Goal: Transaction & Acquisition: Purchase product/service

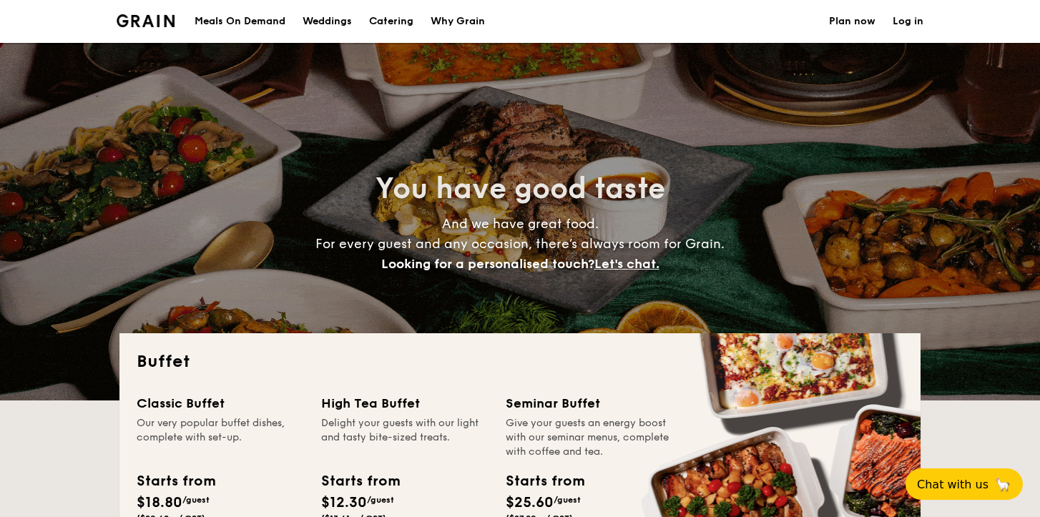
select select
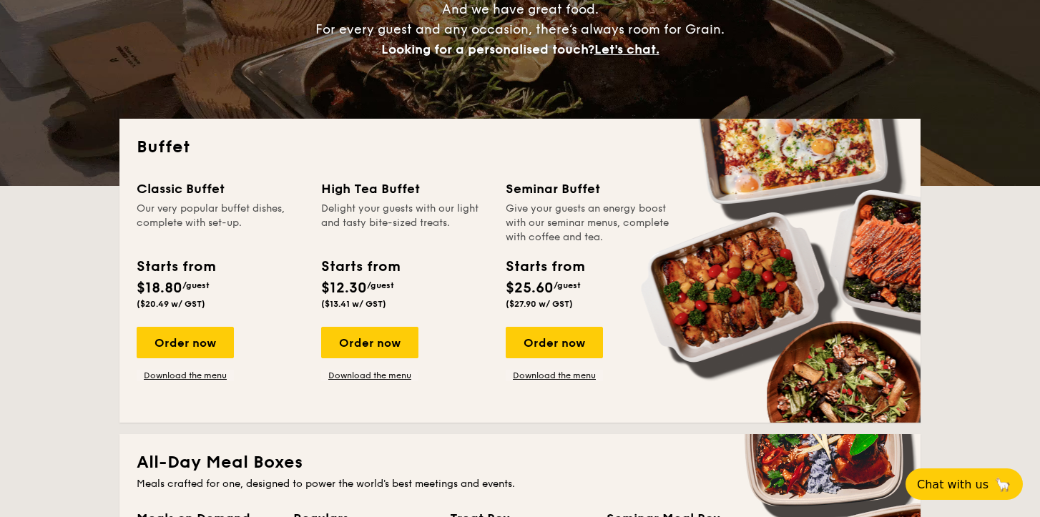
scroll to position [233, 0]
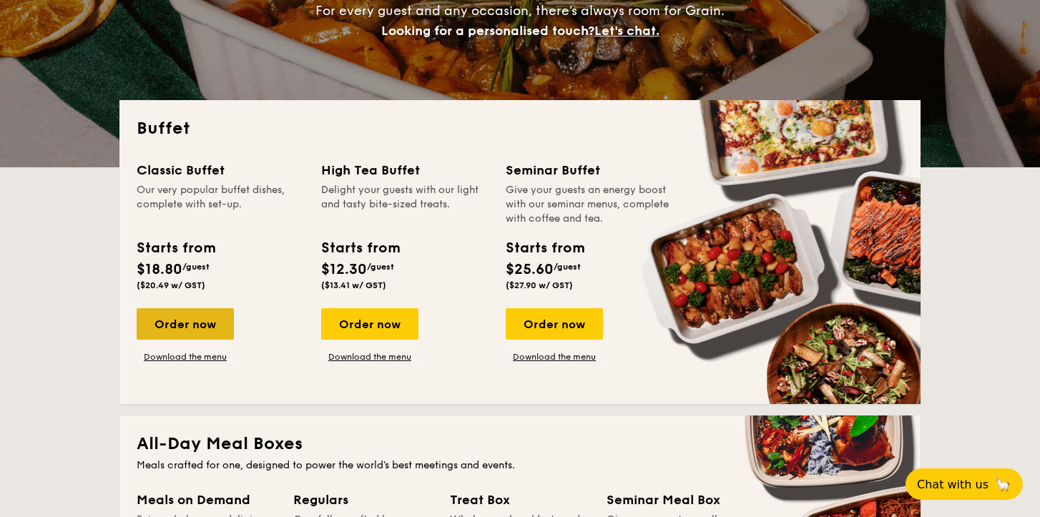
click at [190, 319] on div "Order now" at bounding box center [185, 323] width 97 height 31
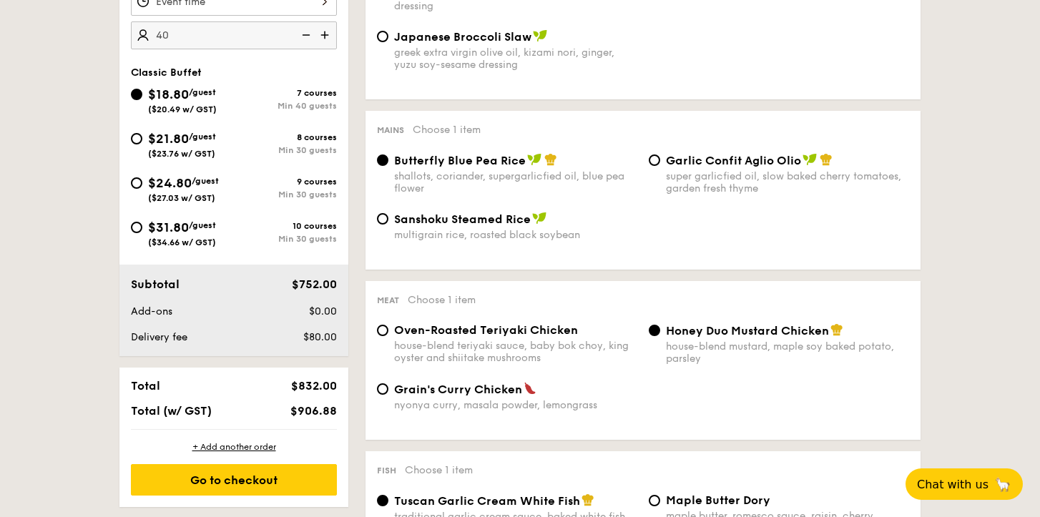
scroll to position [487, 0]
type input "40 guests"
click at [269, 152] on div "Min 30 guests" at bounding box center [285, 151] width 103 height 10
click at [142, 145] on input "$21.80 /guest ($23.76 w/ GST) 8 courses Min 30 guests" at bounding box center [136, 139] width 11 height 11
radio input "true"
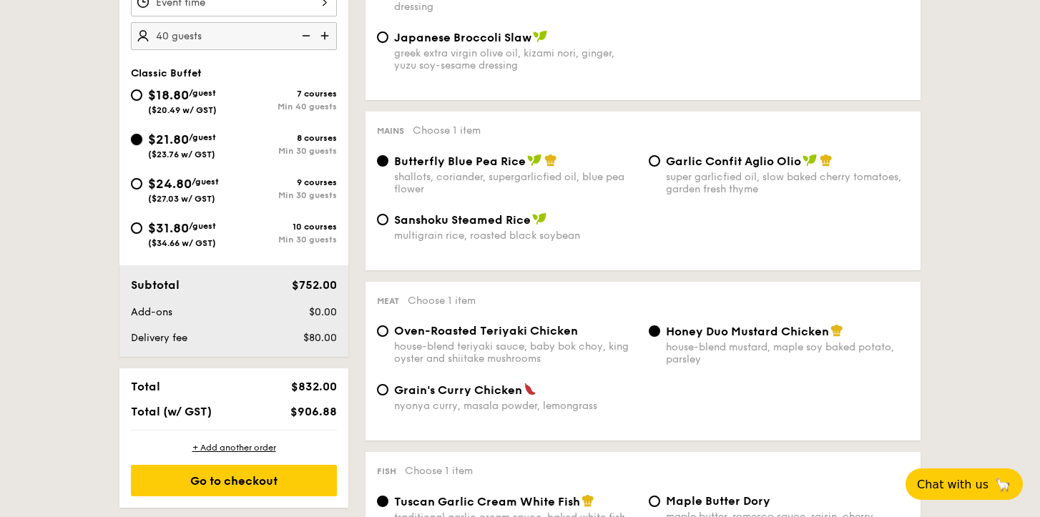
radio input "true"
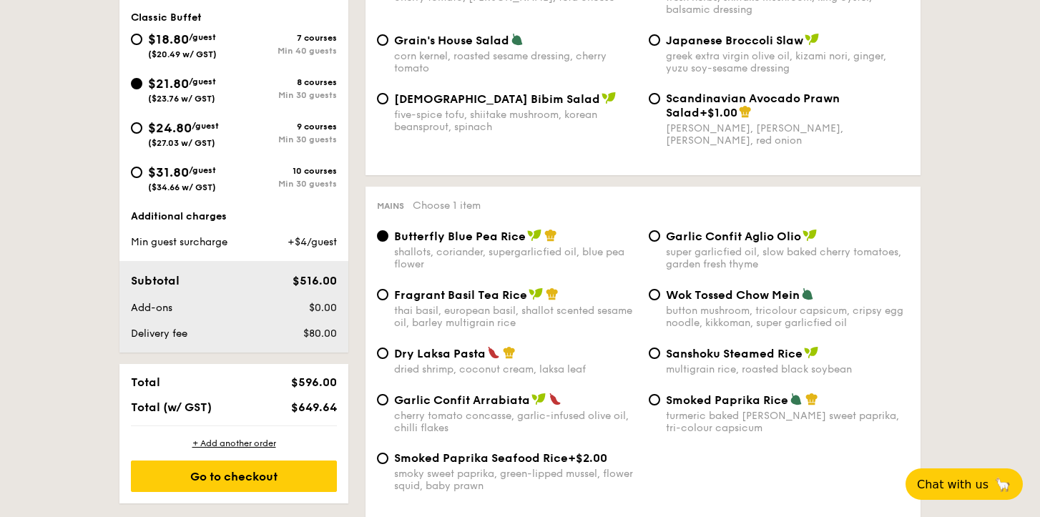
scroll to position [535, 0]
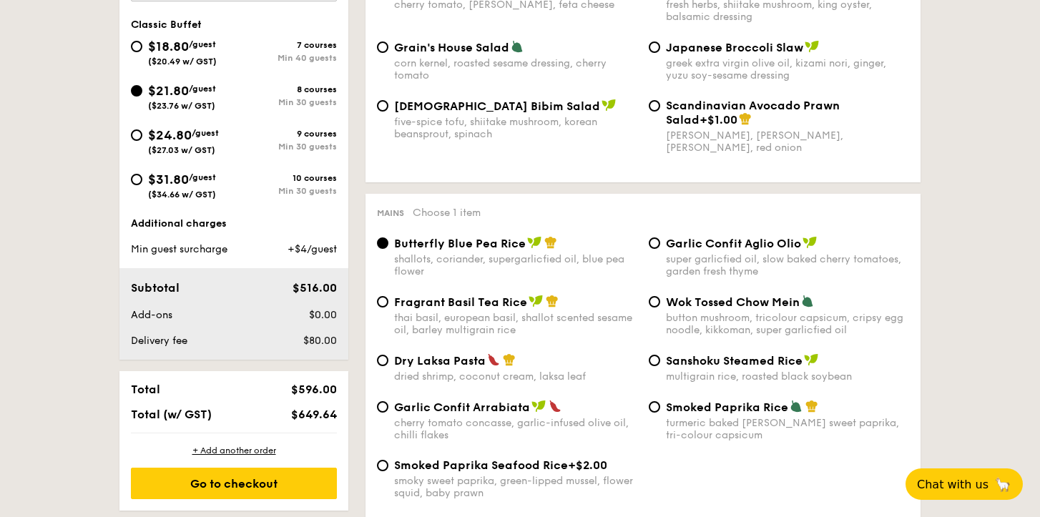
type input "20 guests"
click at [229, 59] on div "$18.80 /guest ($20.49 w/ GST)" at bounding box center [182, 51] width 103 height 30
click at [142, 52] on input "$18.80 /guest ($20.49 w/ GST) 7 courses Min 40 guests" at bounding box center [136, 46] width 11 height 11
radio input "true"
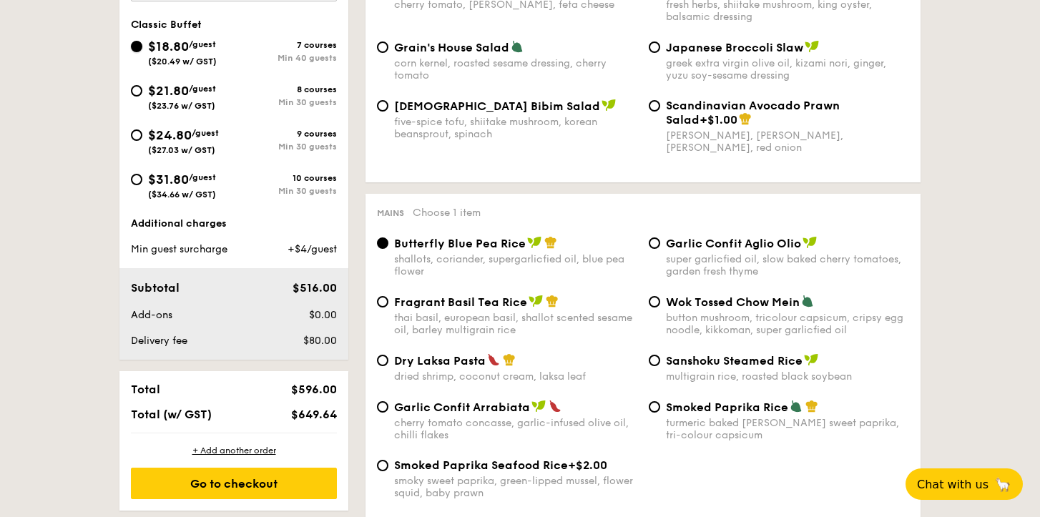
radio input "true"
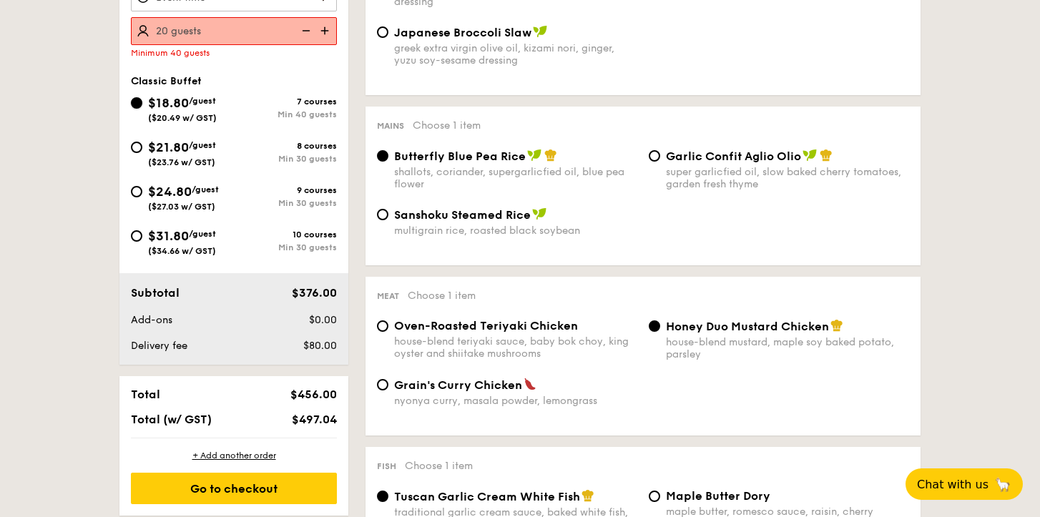
scroll to position [472, 0]
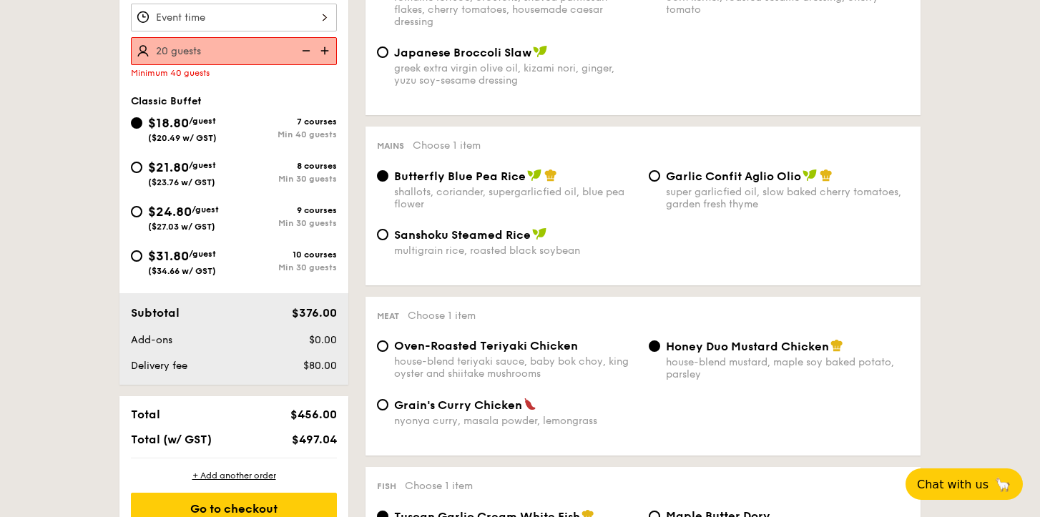
click at [213, 170] on span "/guest" at bounding box center [202, 165] width 27 height 10
click at [142, 170] on input "$21.80 /guest ($23.76 w/ GST) 8 courses Min 30 guests" at bounding box center [136, 167] width 11 height 11
radio input "true"
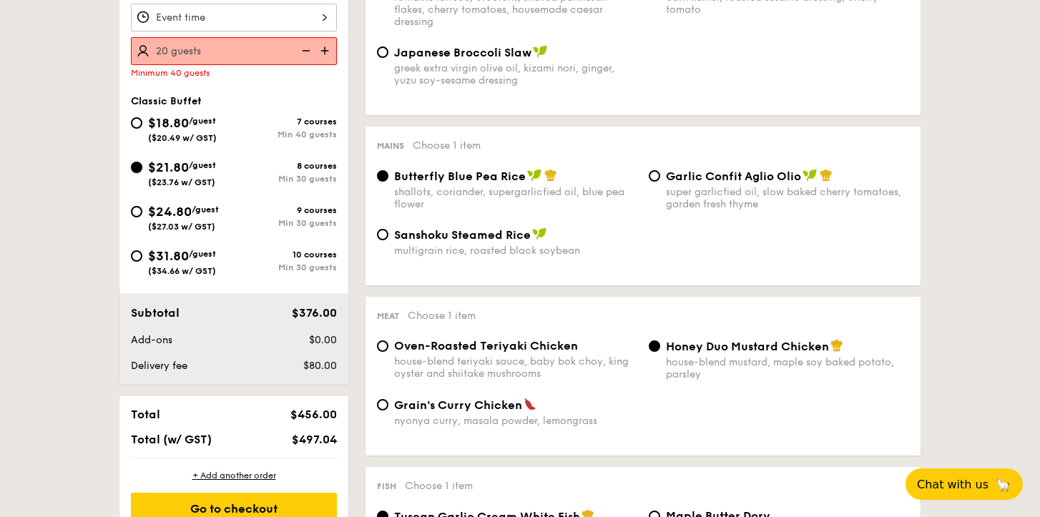
radio input "true"
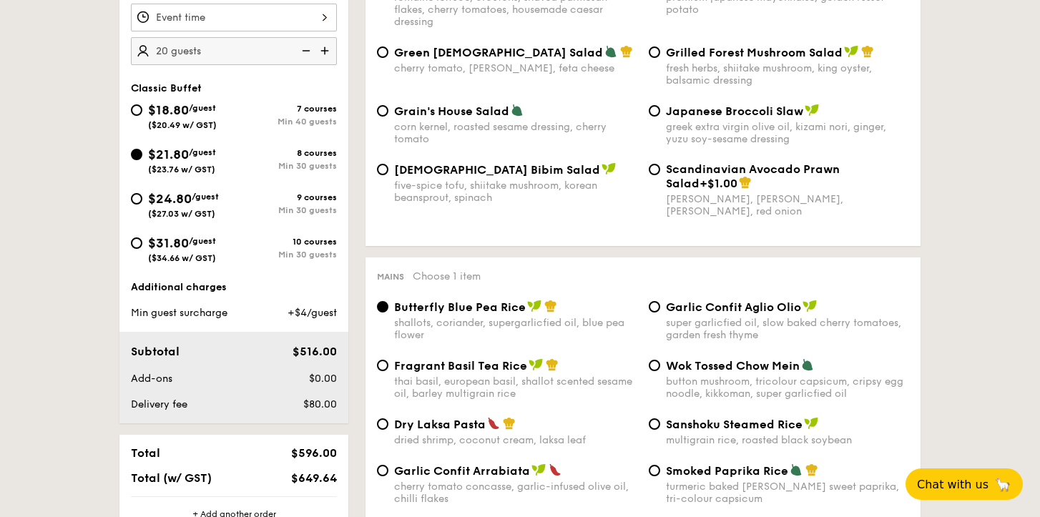
click at [235, 168] on div "Min 30 guests" at bounding box center [285, 166] width 103 height 10
click at [142, 160] on input "$21.80 /guest ($23.76 w/ GST) 8 courses Min 30 guests" at bounding box center [136, 154] width 11 height 11
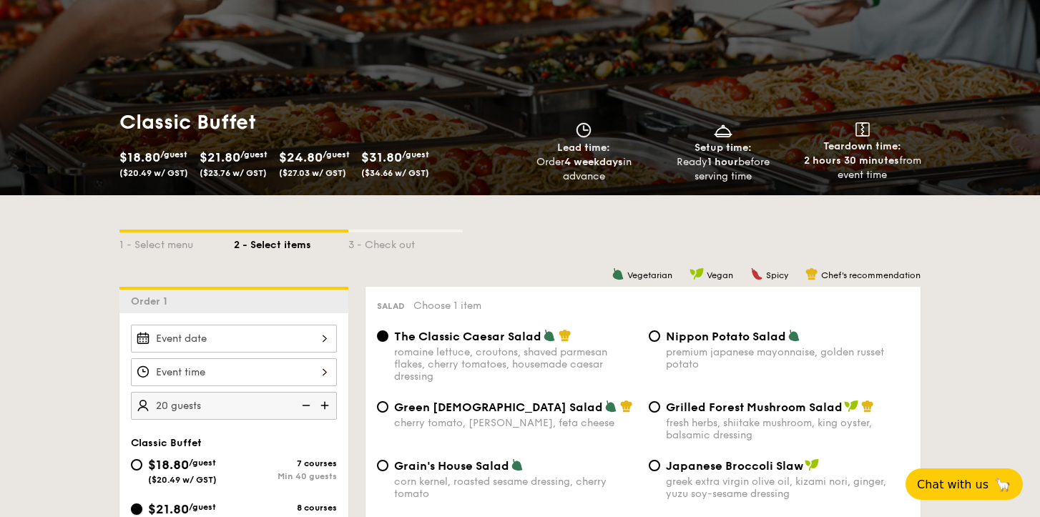
scroll to position [128, 0]
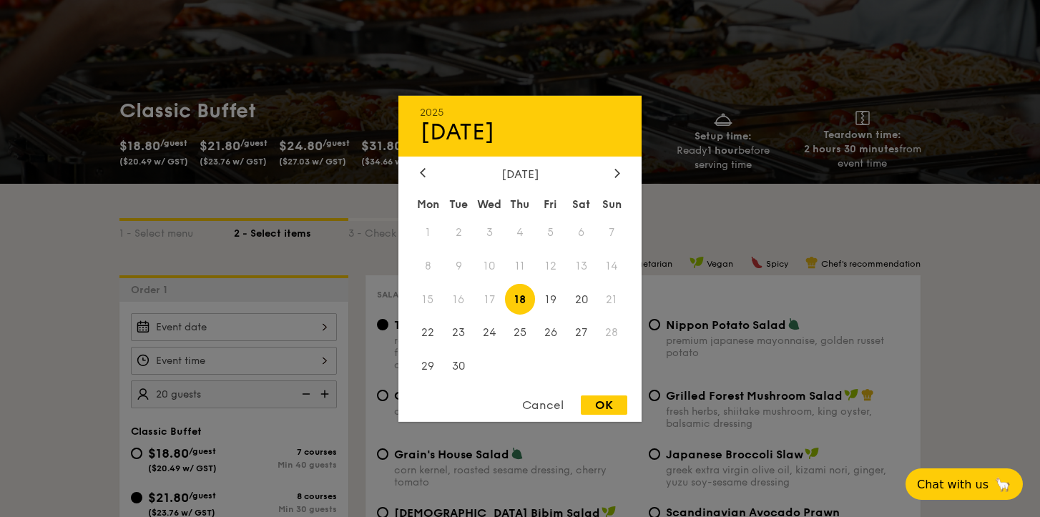
click at [286, 326] on div "2025 Sep [DATE] Tue Wed Thu Fri Sat Sun 1 2 3 4 5 6 7 8 9 10 11 12 13 14 15 16 …" at bounding box center [234, 327] width 206 height 28
click at [610, 174] on div "[DATE]" at bounding box center [520, 174] width 200 height 14
click at [616, 172] on icon at bounding box center [618, 172] width 6 height 9
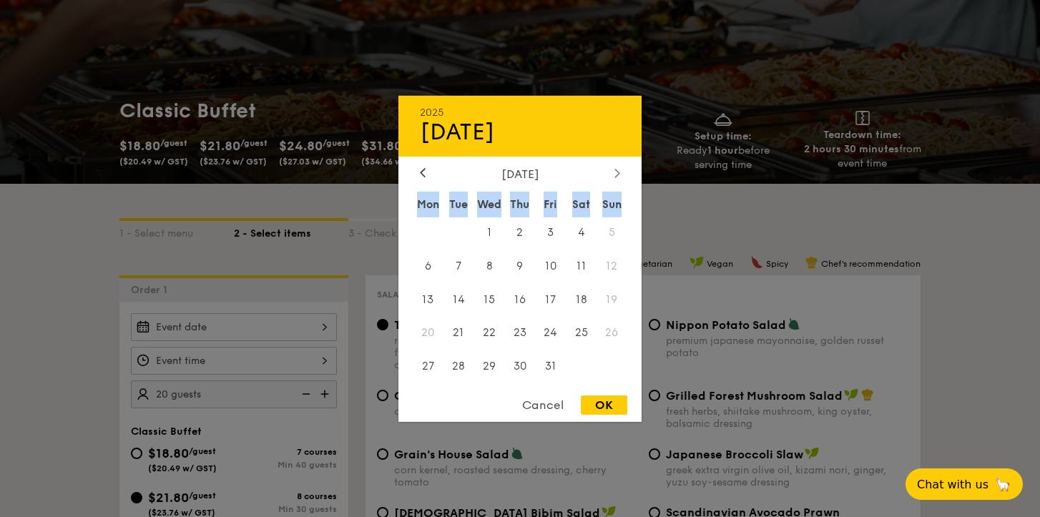
click at [616, 172] on icon at bounding box center [618, 172] width 6 height 9
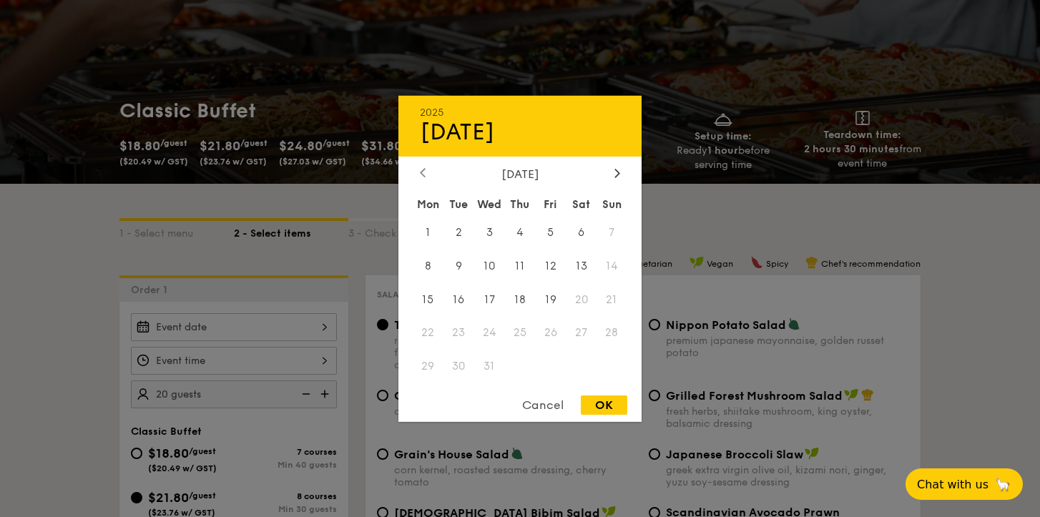
click at [424, 172] on icon at bounding box center [423, 172] width 6 height 9
click at [585, 335] on span "22" at bounding box center [581, 333] width 31 height 31
click at [604, 404] on div "OK" at bounding box center [604, 405] width 47 height 19
type input "[DATE]"
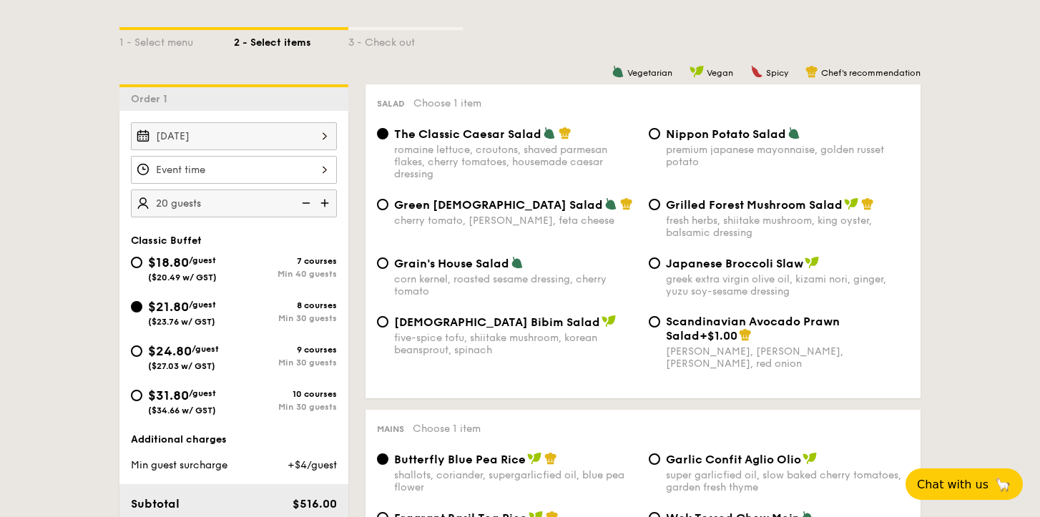
scroll to position [316, 0]
